Goal: Task Accomplishment & Management: Manage account settings

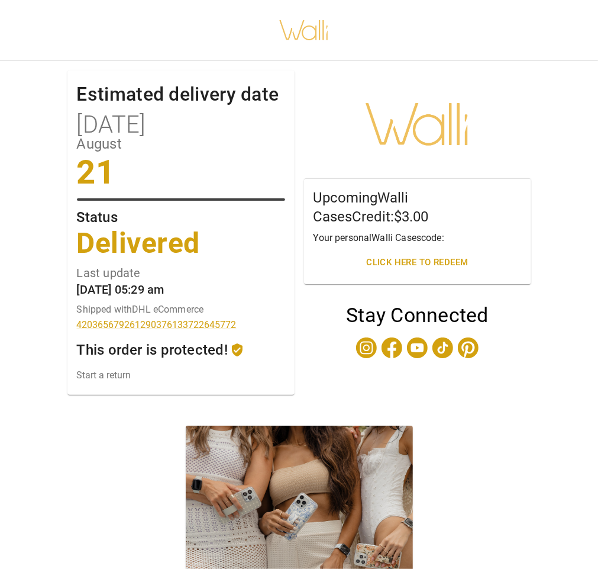
click at [209, 356] on p "This order is protected!" at bounding box center [152, 350] width 151 height 14
click at [258, 347] on div "This order is protected!" at bounding box center [181, 350] width 208 height 14
click at [101, 375] on link "Start a return" at bounding box center [181, 374] width 208 height 11
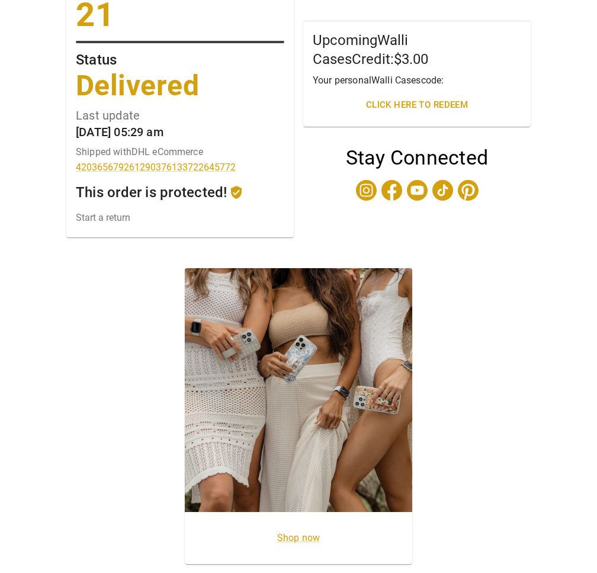
scroll to position [163, 0]
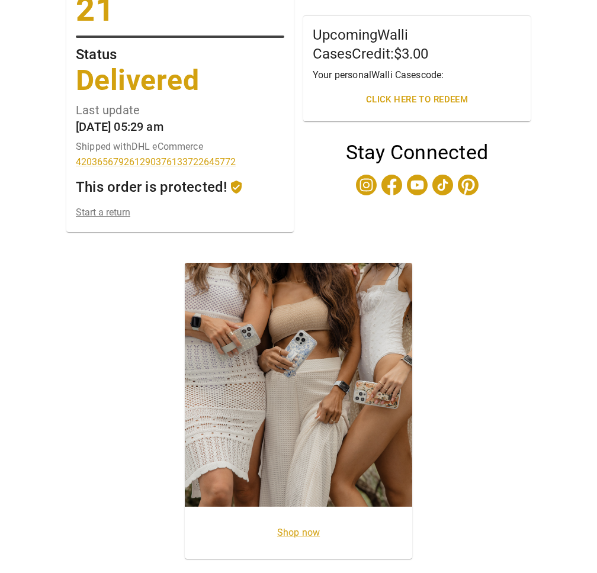
click at [97, 214] on link "Start a return" at bounding box center [180, 212] width 208 height 11
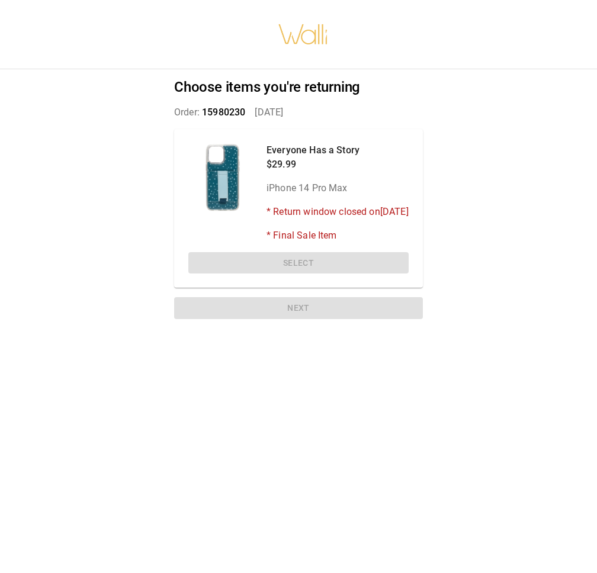
drag, startPoint x: 275, startPoint y: 260, endPoint x: 347, endPoint y: 190, distance: 100.5
click at [276, 260] on div "Everyone Has a Story $29.99 iPhone 14 Pro Max * Return window closed on [DATE] …" at bounding box center [298, 208] width 249 height 159
